Goal: Answer question/provide support

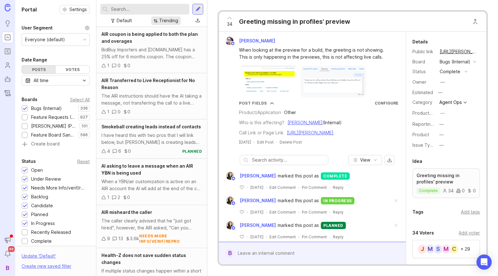
click at [175, 19] on div "Trending" at bounding box center [168, 20] width 19 height 7
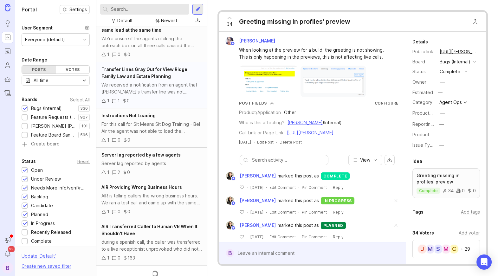
scroll to position [195, 0]
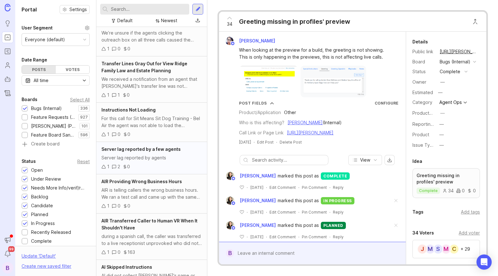
click at [169, 160] on div "Server lag reported by agents" at bounding box center [151, 157] width 100 height 7
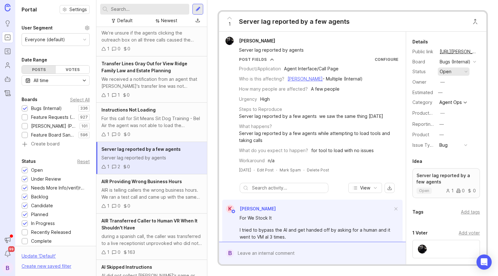
click at [452, 71] on button "open" at bounding box center [454, 72] width 32 height 8
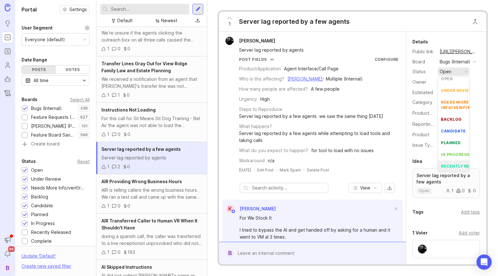
scroll to position [27, 0]
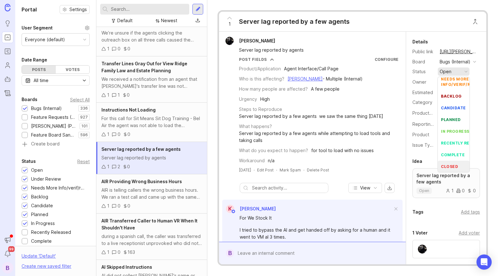
click at [453, 166] on div "closed" at bounding box center [449, 166] width 17 height 5
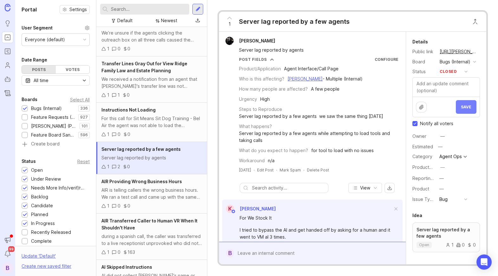
click at [465, 107] on span "Save" at bounding box center [466, 107] width 10 height 5
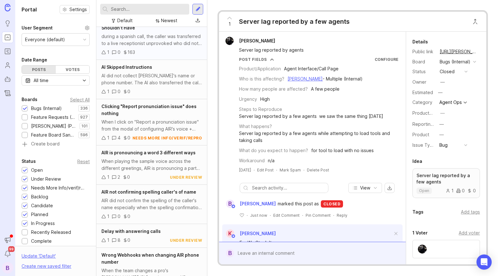
scroll to position [364, 0]
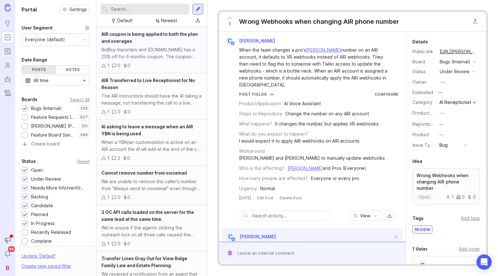
click at [157, 51] on div "BidBuy Importers and [DOMAIN_NAME] has a 25% off for 6 months coupon. The coupo…" at bounding box center [151, 53] width 100 height 14
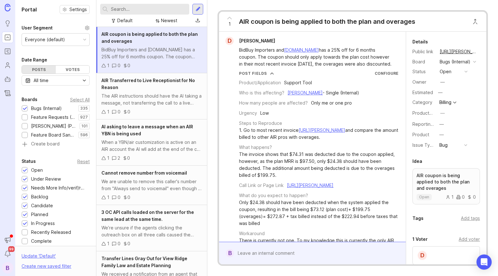
scroll to position [36, 0]
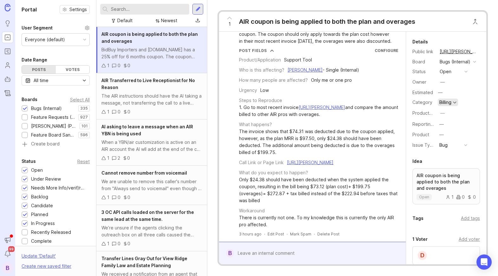
click at [450, 100] on div "Billing" at bounding box center [445, 102] width 12 height 4
click at [448, 64] on div "Bugs (Internal)" at bounding box center [455, 61] width 31 height 7
click at [424, 66] on div "Board Bugs (Internal)" at bounding box center [446, 62] width 68 height 8
click at [450, 70] on div "open" at bounding box center [446, 71] width 12 height 7
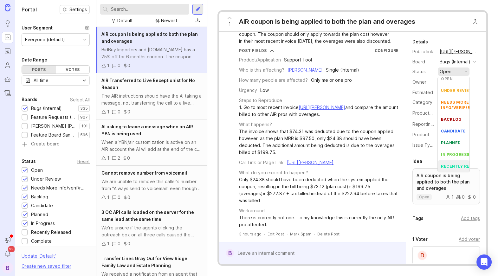
scroll to position [27, 0]
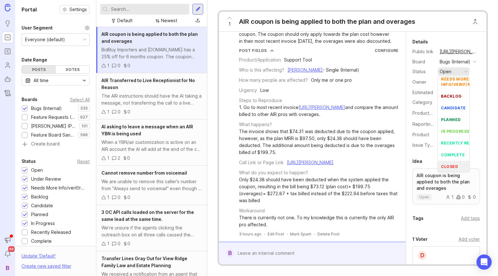
click at [452, 164] on div "closed" at bounding box center [449, 166] width 17 height 5
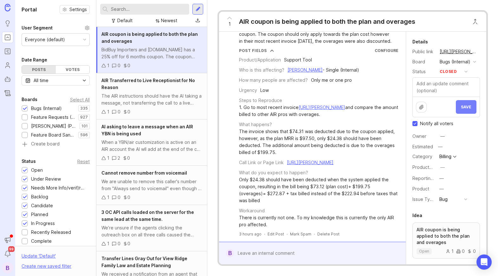
click at [469, 108] on span "Save" at bounding box center [466, 107] width 10 height 5
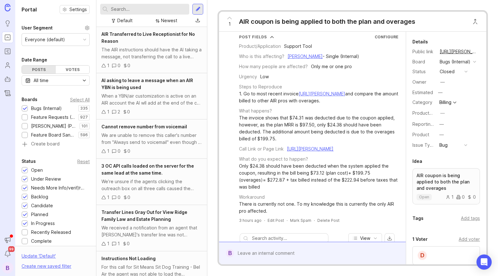
click at [293, 252] on div at bounding box center [317, 253] width 166 height 12
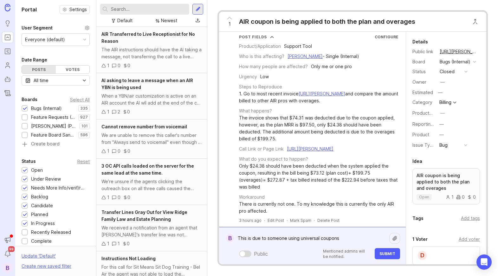
type textarea "This is due to someone using universal coupons"
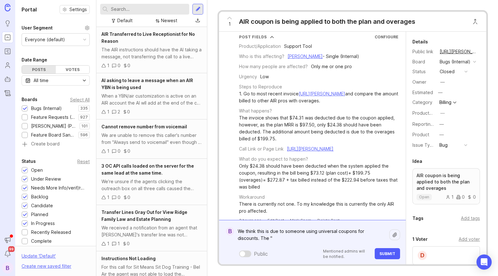
paste textarea "25FOR6"
paste textarea "25FOR6MO"
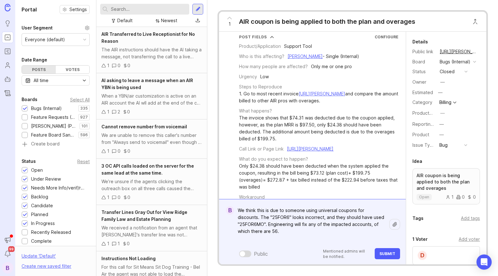
type textarea "We think this is due to someone using universal coupons for discounts. The "25F…"
click at [394, 253] on span "Submit" at bounding box center [387, 253] width 16 height 5
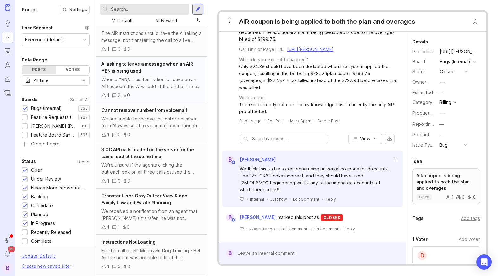
scroll to position [18, 0]
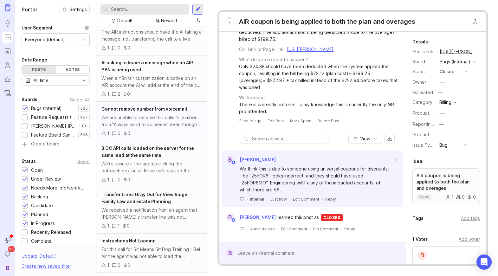
click at [157, 132] on div "1 0 0" at bounding box center [151, 133] width 100 height 7
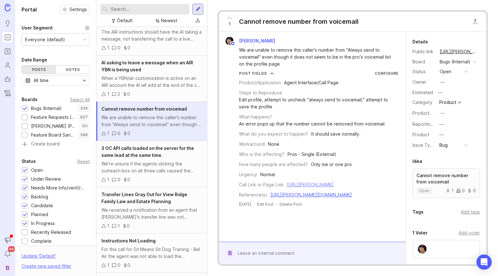
click at [333, 187] on link "[URL][PERSON_NAME]" at bounding box center [310, 184] width 47 height 5
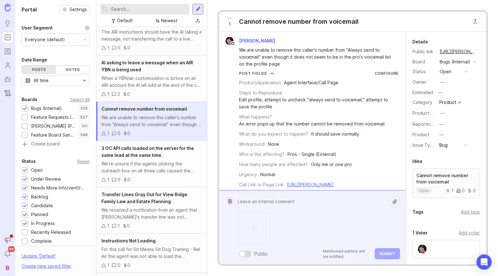
click at [277, 204] on textarea at bounding box center [311, 202] width 155 height 12
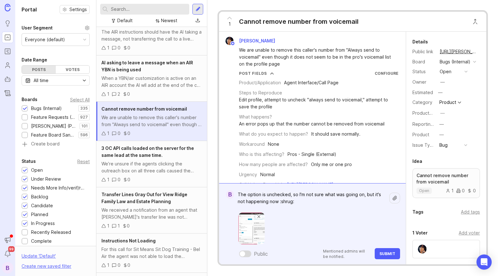
type textarea "The option is unchecked, so I'm not sure what was going on, but it's not happen…"
click at [385, 255] on span "Submit" at bounding box center [387, 253] width 16 height 5
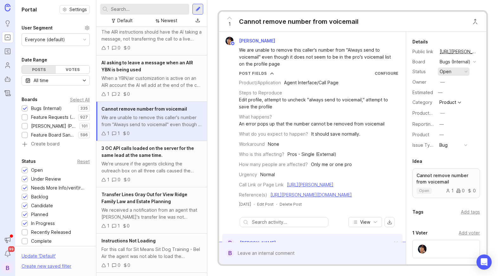
click at [453, 70] on button "open" at bounding box center [454, 72] width 32 height 8
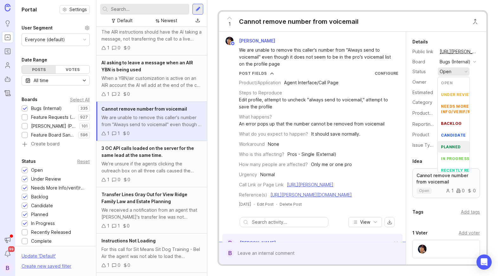
scroll to position [27, 0]
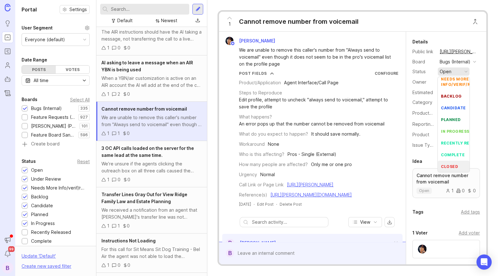
click at [455, 163] on li "closed" at bounding box center [454, 167] width 32 height 12
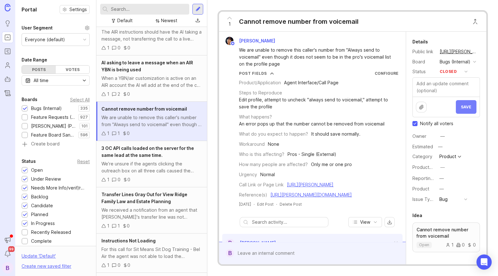
click at [461, 104] on button "Save" at bounding box center [466, 107] width 21 height 14
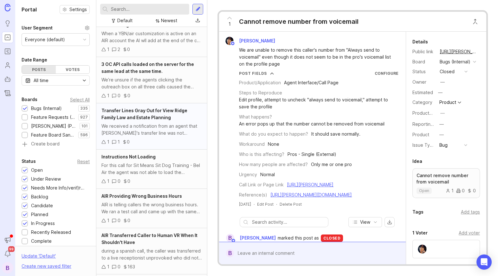
scroll to position [63, 0]
click at [164, 163] on div "For this call for Sit Means Sit Dog Training - Bel Air the agent was not able t…" at bounding box center [151, 168] width 100 height 14
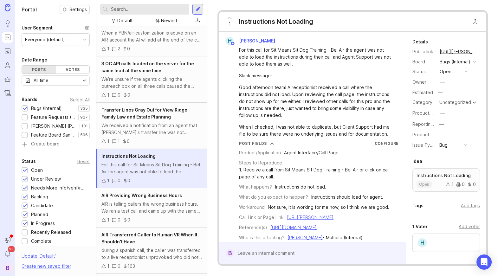
drag, startPoint x: 290, startPoint y: 232, endPoint x: 308, endPoint y: 225, distance: 19.5
click at [308, 221] on div "[URL][PERSON_NAME]" at bounding box center [310, 217] width 47 height 7
copy link "CAb19ca56baaf0e23606b67368e52a33e4/"
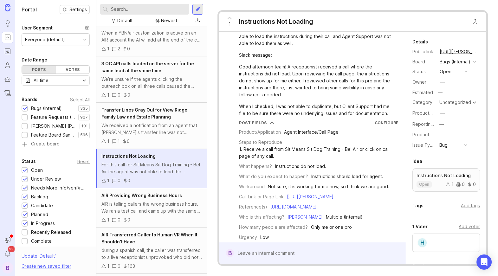
scroll to position [54, 0]
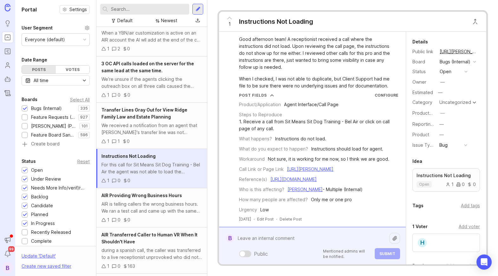
click at [314, 252] on div "Public Mentioned admins will be notified. Submit" at bounding box center [317, 245] width 166 height 27
click at [303, 240] on textarea at bounding box center [311, 238] width 155 height 12
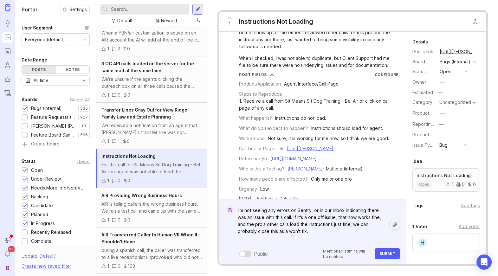
type textarea "I'm not seeing any errors on Sentry, or in our inbox indicating there was an is…"
click at [386, 255] on span "Submit" at bounding box center [387, 253] width 16 height 5
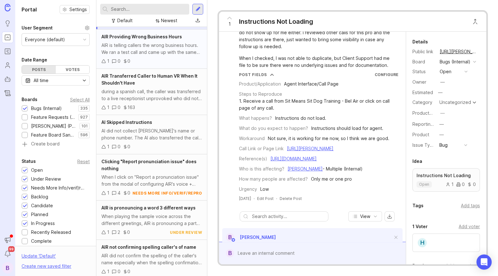
scroll to position [222, 0]
click at [156, 171] on div "Clicking "Report pronunciation issue" does nothing" at bounding box center [151, 165] width 100 height 14
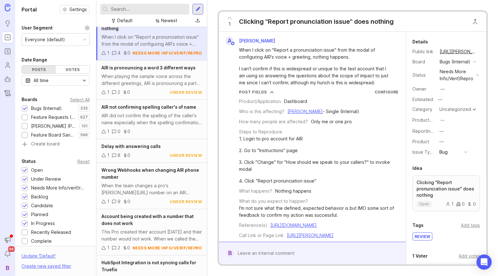
scroll to position [466, 0]
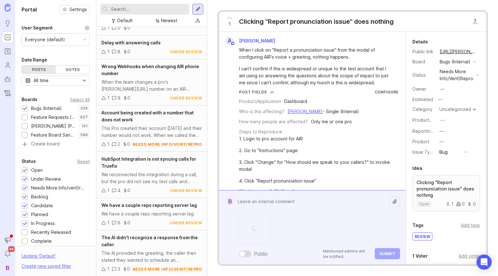
click at [266, 205] on textarea at bounding box center [311, 202] width 155 height 12
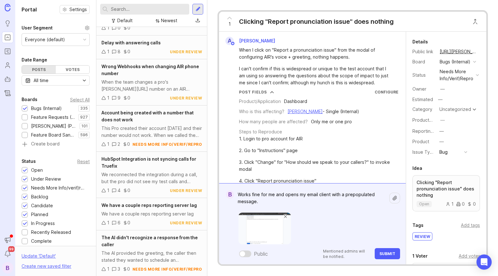
click at [351, 194] on textarea "Works fine for me and opens my email client with a prepopulated message." at bounding box center [311, 198] width 155 height 19
type textarea "Works fine for me and opens my email client with a pre-populated message."
click at [392, 255] on span "Submit" at bounding box center [387, 253] width 16 height 5
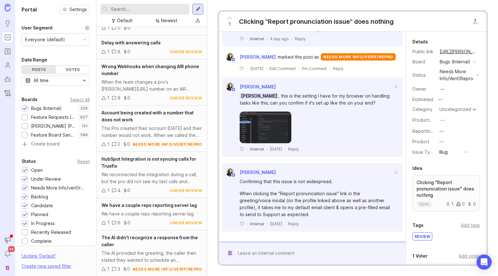
scroll to position [396, 0]
click at [242, 224] on icon at bounding box center [242, 223] width 4 height 3
click at [311, 225] on div "Reply" at bounding box center [305, 223] width 11 height 5
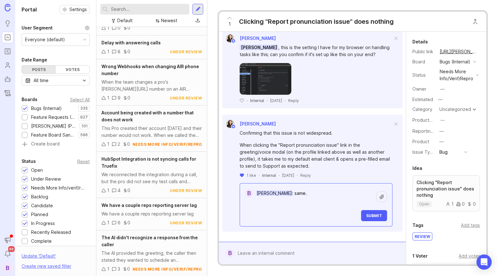
scroll to position [444, 0]
type textarea "[PERSON_NAME]: same."
click at [374, 214] on span "Submit" at bounding box center [374, 215] width 16 height 5
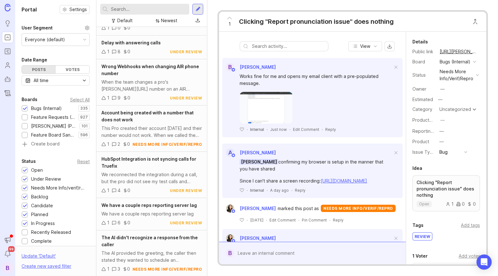
scroll to position [207, 0]
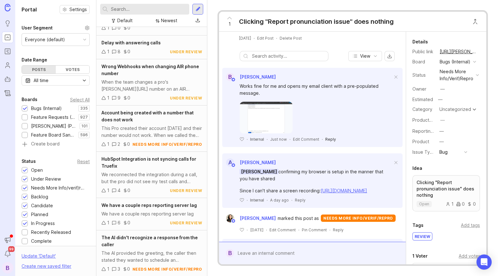
click at [330, 142] on div "Reply" at bounding box center [330, 139] width 11 height 5
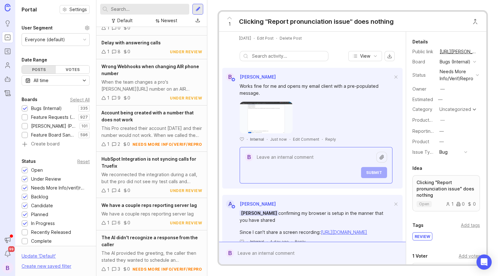
click at [329, 163] on textarea at bounding box center [314, 157] width 123 height 12
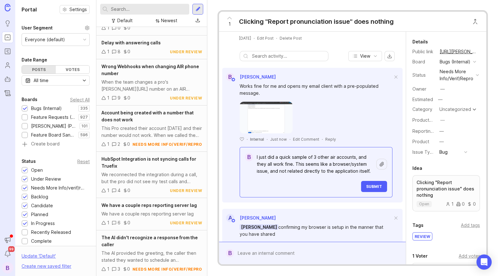
type textarea "I just did a quick sample of 3 other air accounts, and they all work fine. This…"
click at [372, 192] on button "Submit" at bounding box center [374, 186] width 26 height 11
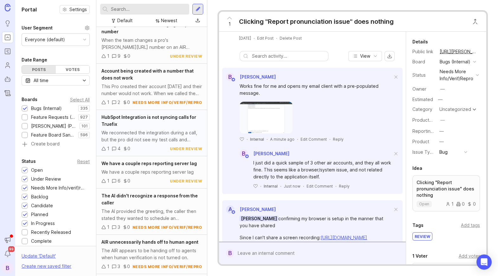
scroll to position [510, 0]
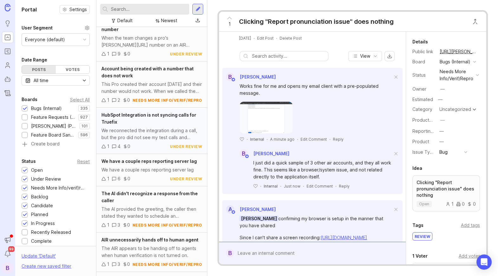
click at [141, 132] on div "We reconnected the integration during a call, but the pro did not see my test c…" at bounding box center [151, 134] width 100 height 14
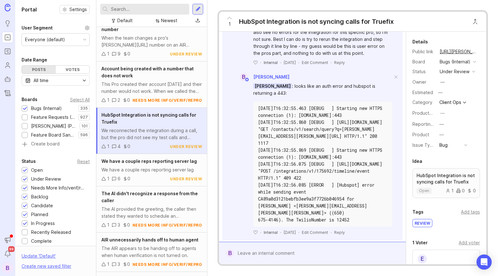
scroll to position [297, 0]
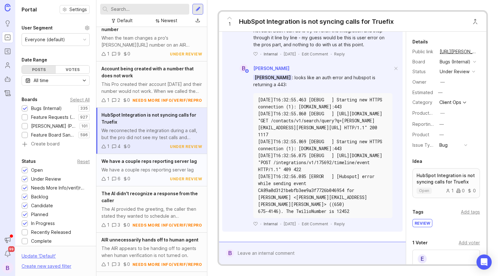
click at [155, 167] on div "We have a couple reps reporting server lag" at bounding box center [151, 169] width 100 height 7
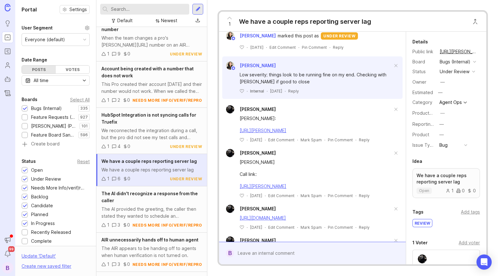
scroll to position [188, 0]
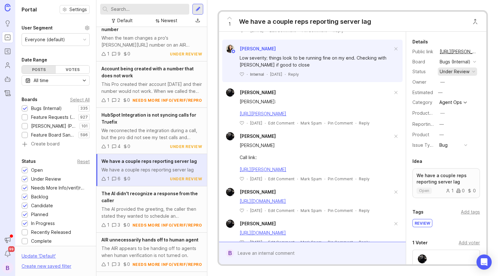
click at [457, 72] on div "under review" at bounding box center [455, 71] width 30 height 7
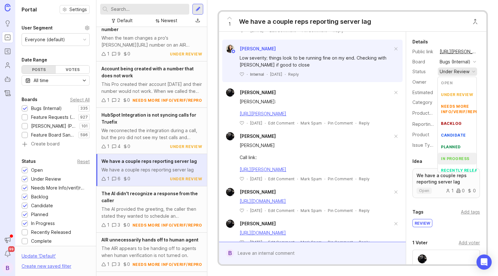
scroll to position [27, 0]
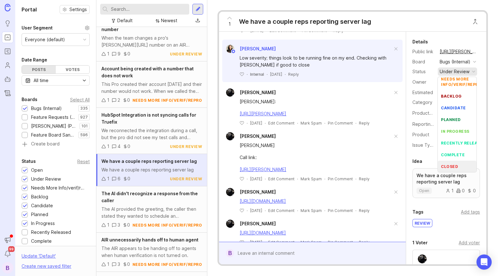
click at [455, 164] on div "closed" at bounding box center [449, 166] width 17 height 5
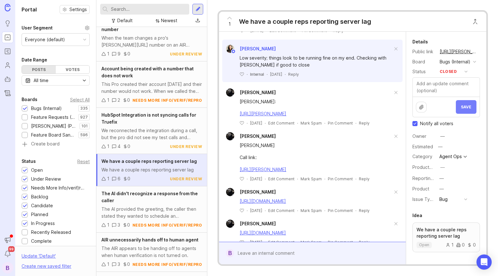
click at [466, 108] on span "Save" at bounding box center [466, 107] width 10 height 5
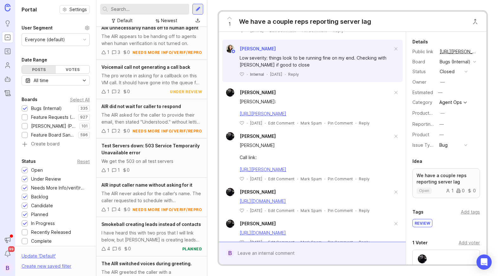
scroll to position [692, 0]
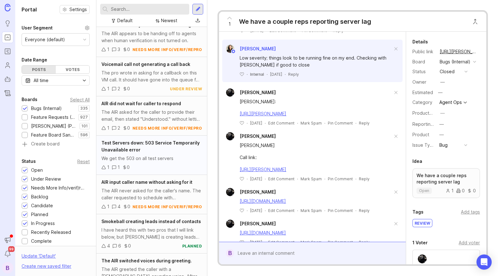
click at [162, 154] on div "Test Servers down: 503 Service Temporarily Unavailable error We get the 503 on …" at bounding box center [151, 155] width 111 height 39
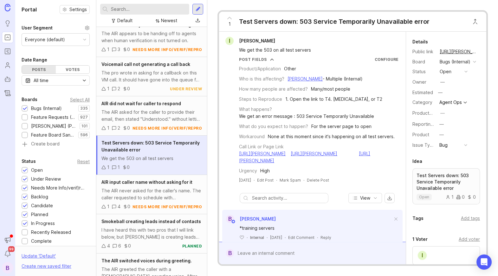
scroll to position [20, 0]
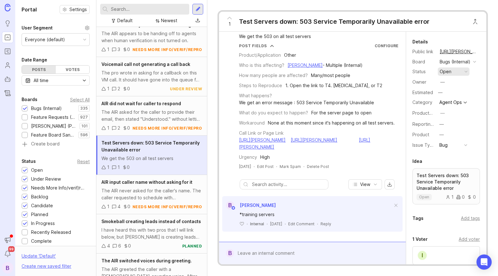
click at [448, 70] on div "open" at bounding box center [446, 71] width 12 height 7
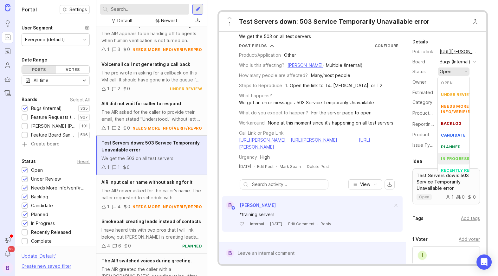
scroll to position [27, 0]
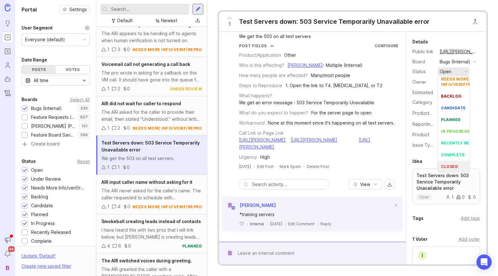
click at [457, 163] on li "closed" at bounding box center [454, 167] width 32 height 12
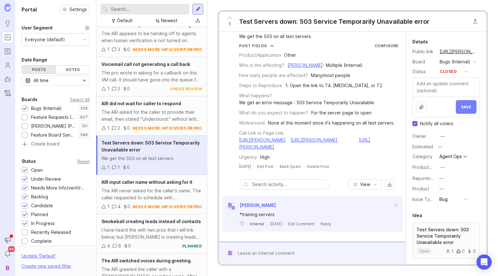
click at [466, 105] on span "Save" at bounding box center [466, 107] width 10 height 5
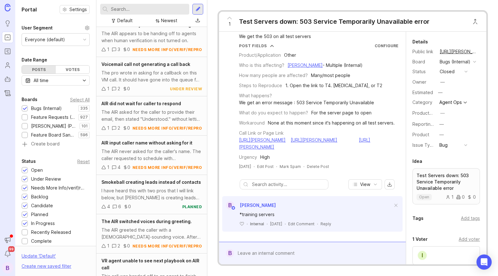
click at [265, 252] on div at bounding box center [317, 253] width 166 height 12
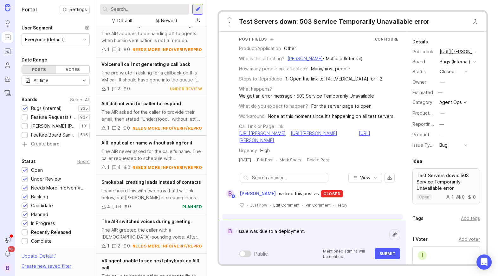
type textarea "Issue was due to a deployment."
click at [390, 255] on span "Submit" at bounding box center [387, 253] width 16 height 5
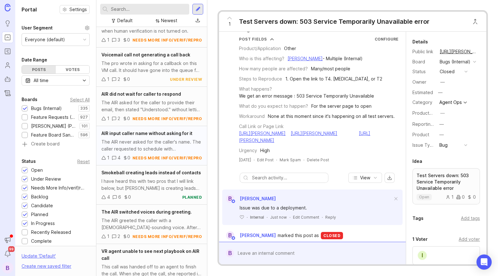
scroll to position [704, 0]
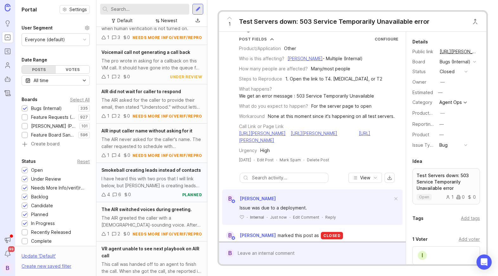
click at [170, 183] on div "I have heard this with two pros that I will link below, but [PERSON_NAME] is cr…" at bounding box center [151, 182] width 100 height 14
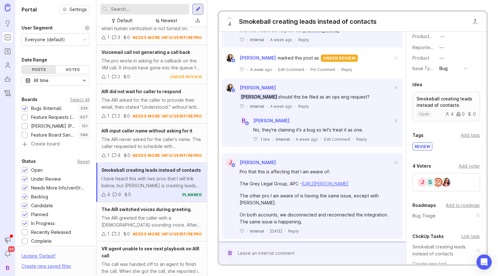
scroll to position [136, 0]
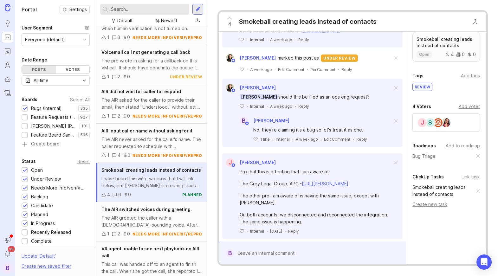
click at [441, 186] on link "Smokeball creating leads instead of contacts" at bounding box center [444, 191] width 64 height 14
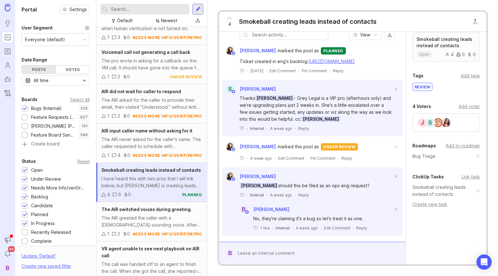
scroll to position [194, 0]
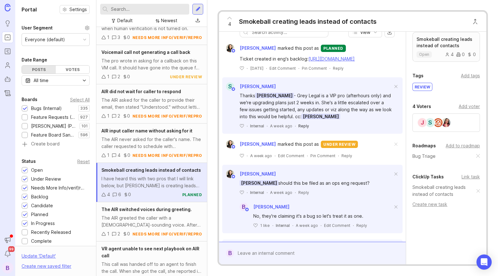
click at [302, 127] on div "Reply" at bounding box center [303, 125] width 11 height 5
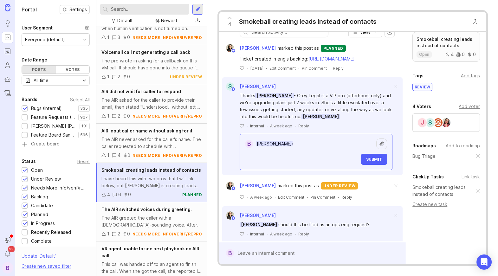
click at [313, 146] on textarea "[PERSON_NAME]:" at bounding box center [314, 144] width 123 height 12
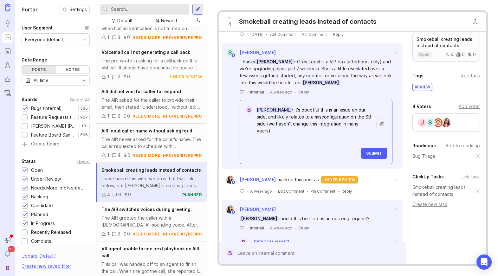
scroll to position [229, 0]
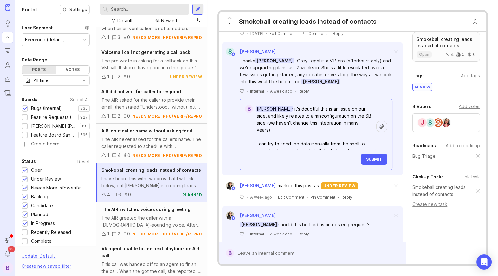
click at [360, 123] on textarea "[PERSON_NAME]: it's doubtful this is an issue on our side, and likely relates t…" at bounding box center [314, 126] width 123 height 47
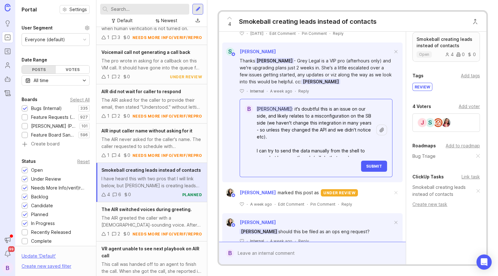
type textarea "[PERSON_NAME]: it's doubtful this is an issue on our side, and likely relates t…"
click at [377, 167] on span "Submit" at bounding box center [374, 166] width 16 height 5
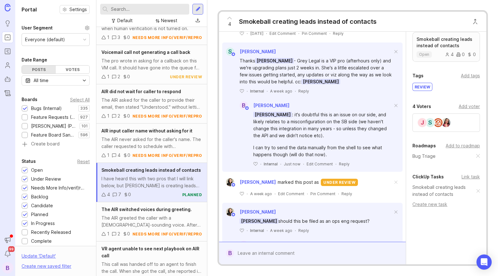
scroll to position [0, 0]
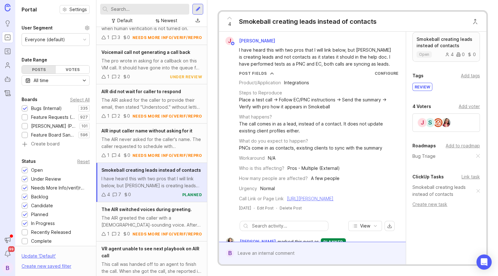
click at [333, 197] on link "[URL][PERSON_NAME]" at bounding box center [310, 198] width 47 height 5
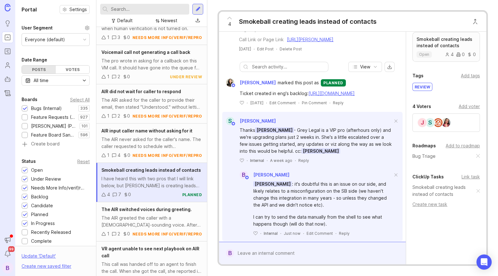
scroll to position [193, 0]
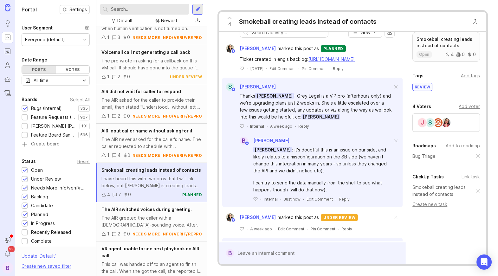
click at [286, 250] on div at bounding box center [317, 253] width 166 height 12
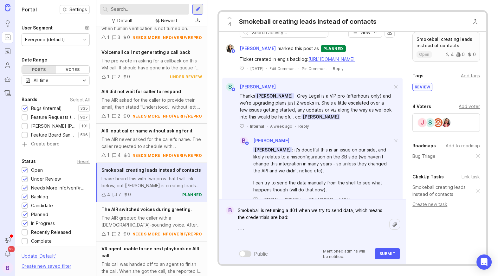
paste textarea "[DATE]T19:55:32.668 [DEBUG ] Starting new HTTPS connection (1): [DOMAIN_NAME]:4…"
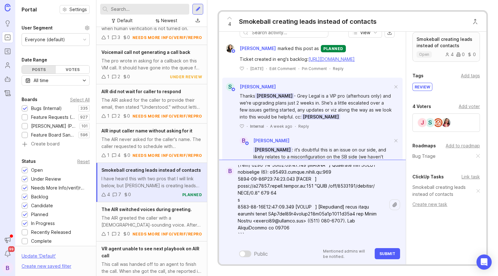
scroll to position [125, 0]
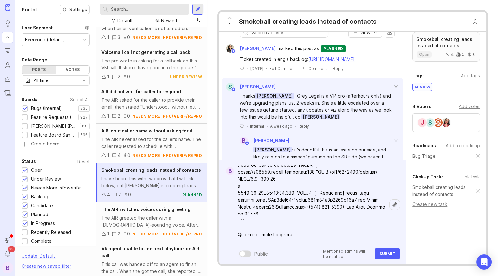
paste textarea "[URL][PERSON_NAME]"
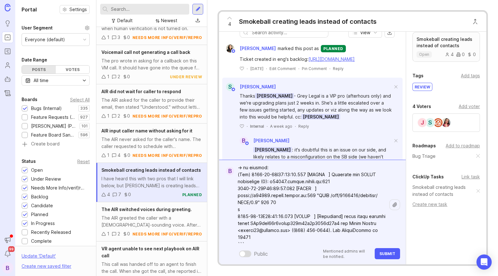
scroll to position [107, 0]
click at [333, 182] on textarea at bounding box center [311, 169] width 155 height 221
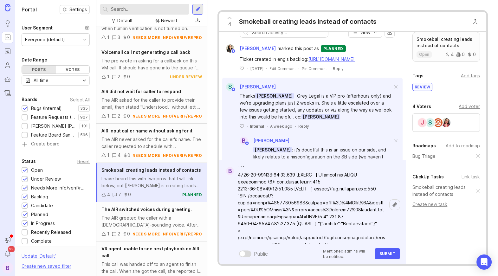
scroll to position [0, 0]
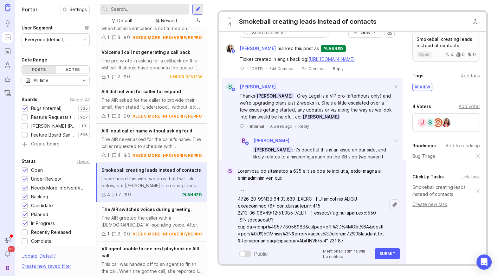
drag, startPoint x: 333, startPoint y: 204, endPoint x: 231, endPoint y: 202, distance: 101.8
click at [231, 202] on form "B Public Mentioned admins will be notified. Submit" at bounding box center [312, 212] width 187 height 105
click at [297, 171] on textarea at bounding box center [311, 275] width 155 height 221
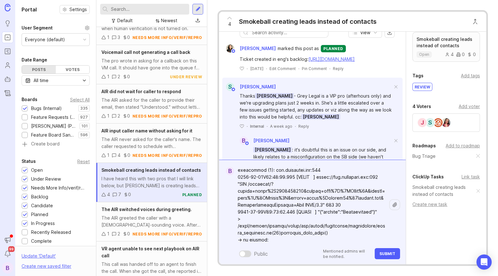
scroll to position [37, 0]
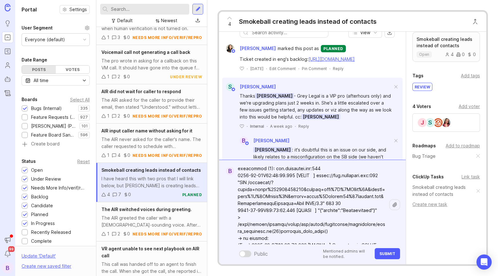
type textarea "Smokeball is returning a 401/433 when we try to send data, which means the cred…"
click at [393, 253] on span "Submit" at bounding box center [387, 253] width 16 height 5
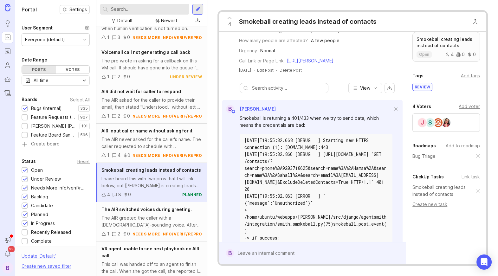
scroll to position [0, 0]
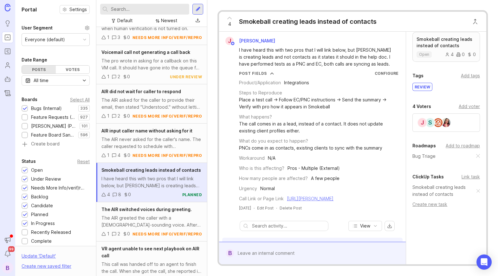
click at [333, 196] on link "[URL][PERSON_NAME]" at bounding box center [310, 198] width 47 height 5
